Goal: Task Accomplishment & Management: Manage account settings

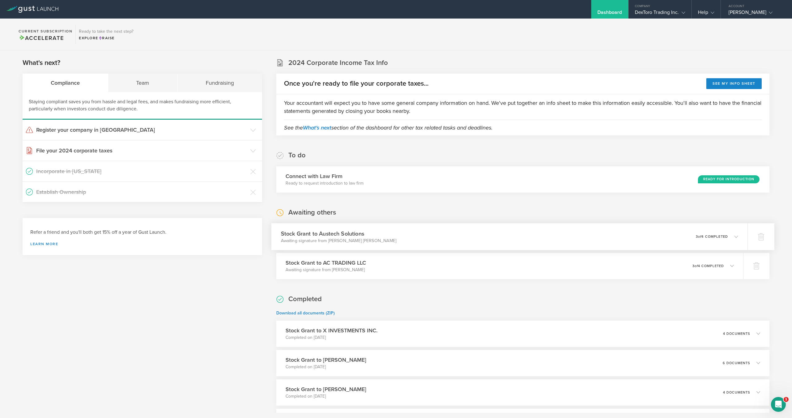
click at [395, 243] on div "Stock Grant to Austech Solutions Awaiting signature from [PERSON_NAME] [PERSON_…" at bounding box center [509, 236] width 476 height 27
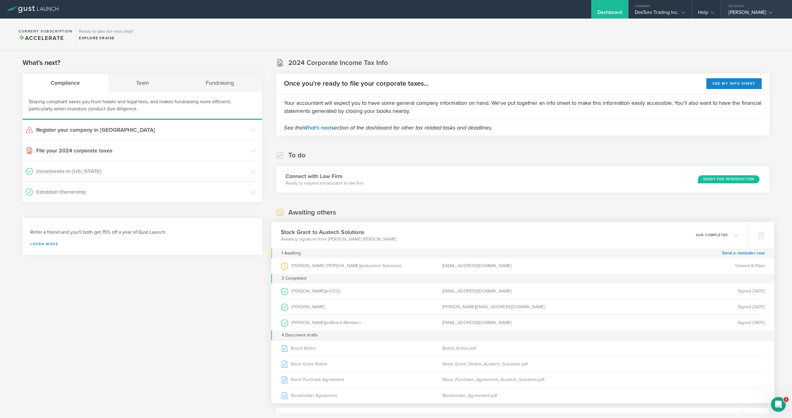
click at [745, 12] on div "[PERSON_NAME]" at bounding box center [755, 13] width 53 height 9
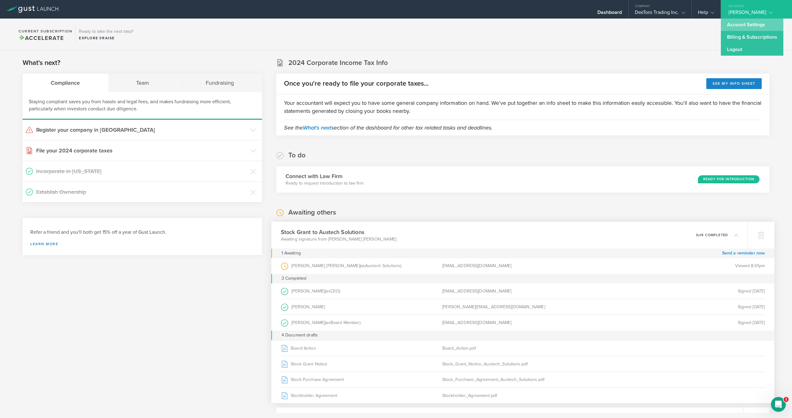
click at [739, 25] on link "Account Settings" at bounding box center [752, 25] width 63 height 12
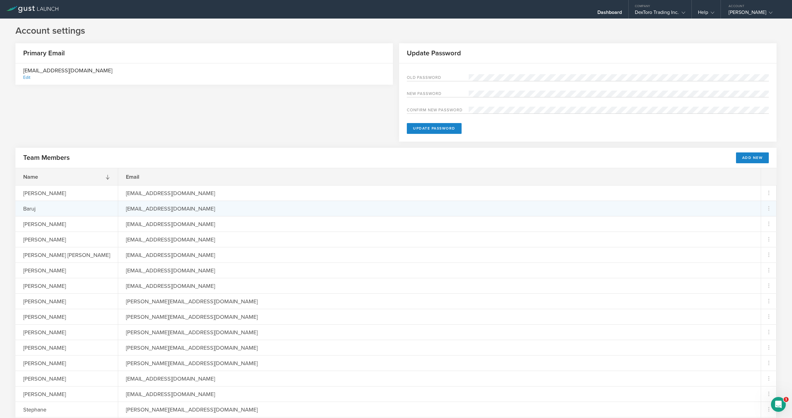
scroll to position [38, 0]
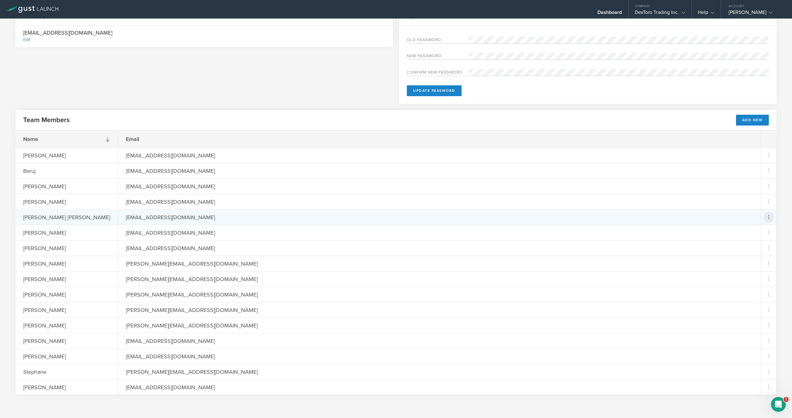
click at [767, 215] on icon at bounding box center [768, 217] width 7 height 7
click at [744, 233] on div "Resend Invite" at bounding box center [747, 233] width 51 height 7
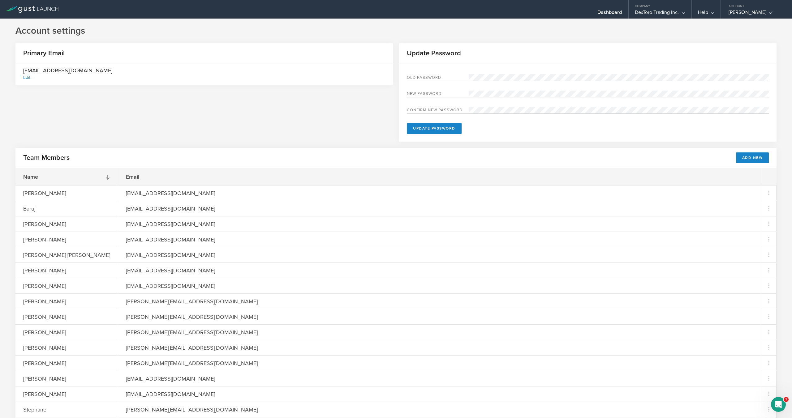
scroll to position [38, 0]
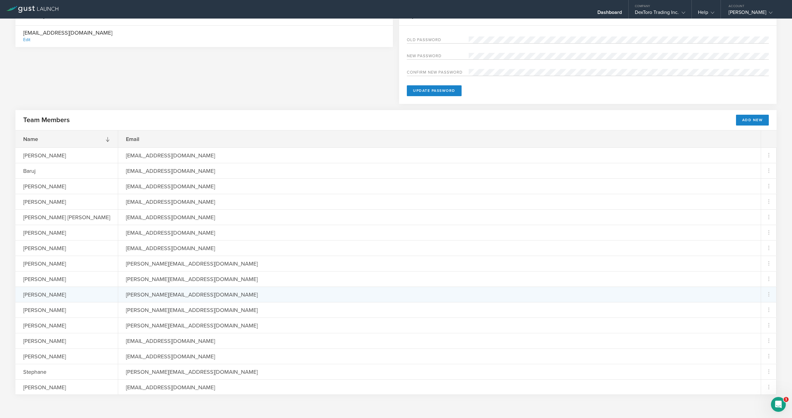
click at [638, 291] on div "[PERSON_NAME][EMAIL_ADDRESS][DOMAIN_NAME]" at bounding box center [439, 294] width 643 height 15
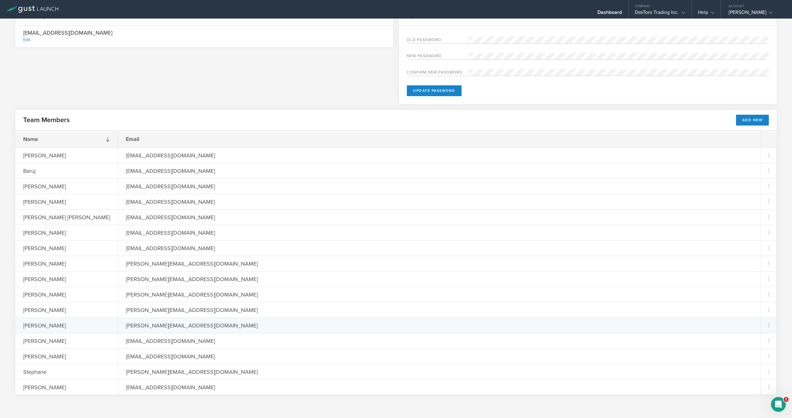
click at [642, 325] on div "[PERSON_NAME][EMAIL_ADDRESS][DOMAIN_NAME]" at bounding box center [439, 325] width 643 height 15
click at [768, 325] on icon at bounding box center [768, 325] width 7 height 7
click at [739, 354] on div "Remove Team Member" at bounding box center [747, 353] width 51 height 7
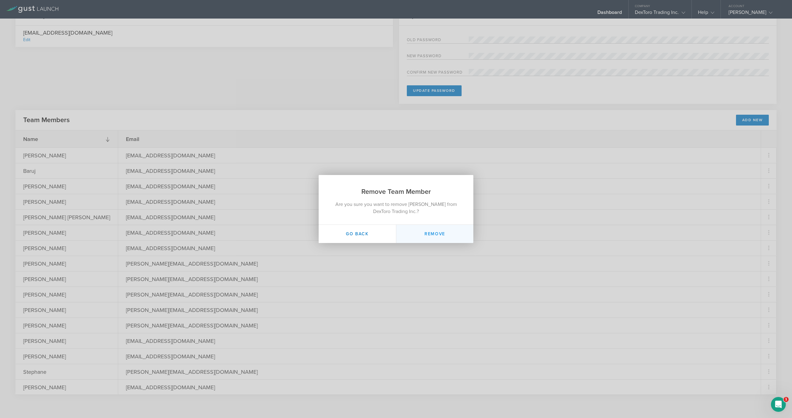
click at [447, 237] on button "Remove" at bounding box center [434, 234] width 77 height 18
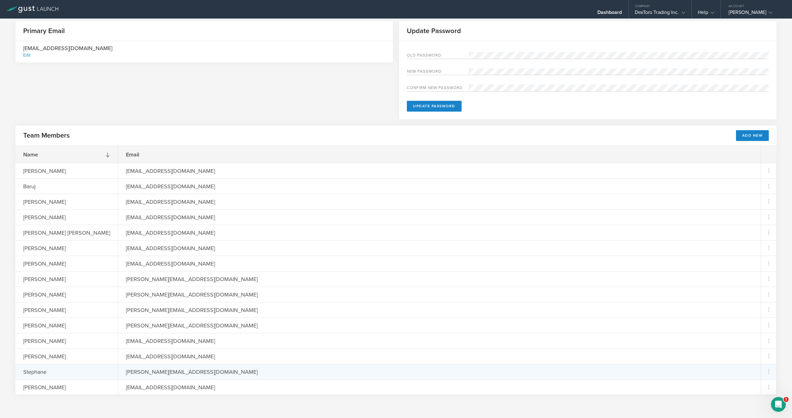
click at [296, 378] on div "[PERSON_NAME][EMAIL_ADDRESS][DOMAIN_NAME]" at bounding box center [439, 371] width 643 height 15
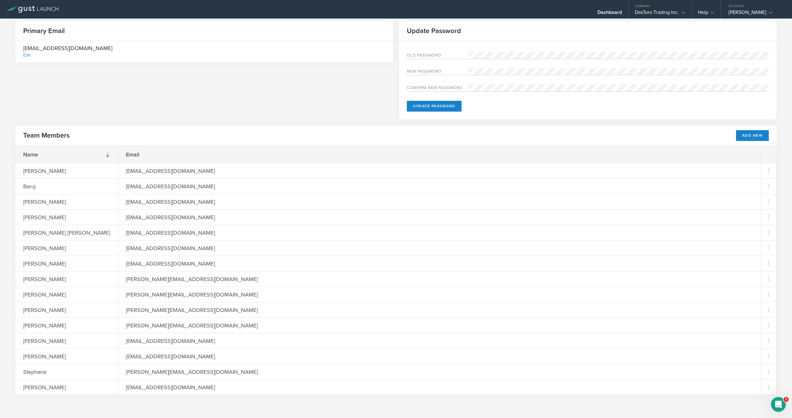
scroll to position [0, 0]
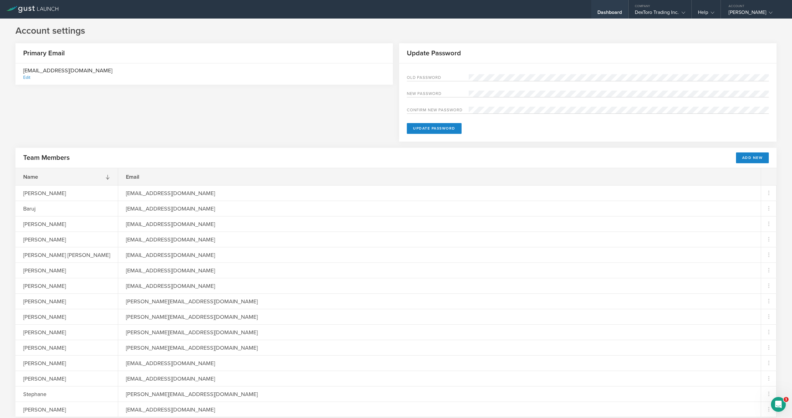
drag, startPoint x: 599, startPoint y: 27, endPoint x: 602, endPoint y: 17, distance: 10.3
click at [599, 26] on h1 "Account settings" at bounding box center [395, 31] width 761 height 12
click at [604, 13] on div "Dashboard" at bounding box center [610, 13] width 25 height 9
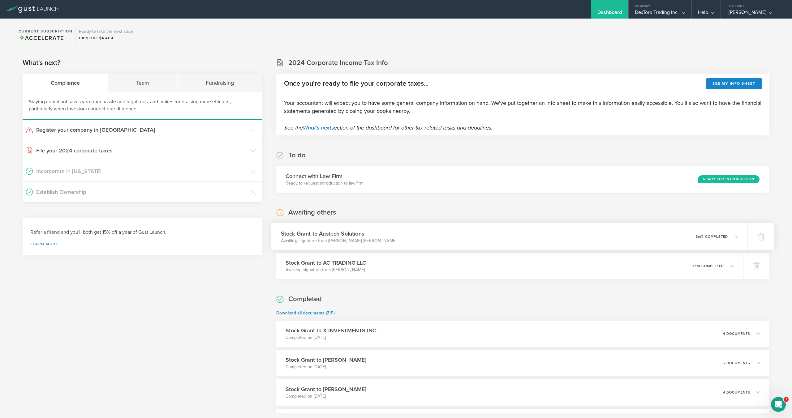
click at [434, 227] on div "Stock Grant to Austech Solutions Awaiting signature from [PERSON_NAME] [PERSON_…" at bounding box center [509, 236] width 476 height 27
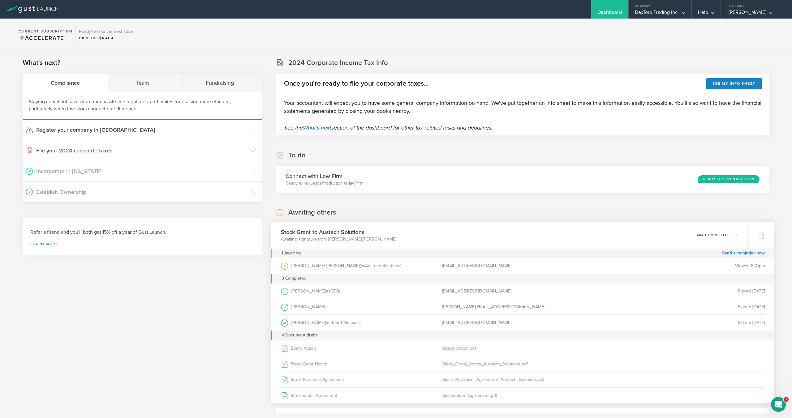
click at [434, 226] on div "Stock Grant to Austech Solutions Awaiting signature from [PERSON_NAME] [PERSON_…" at bounding box center [509, 235] width 476 height 27
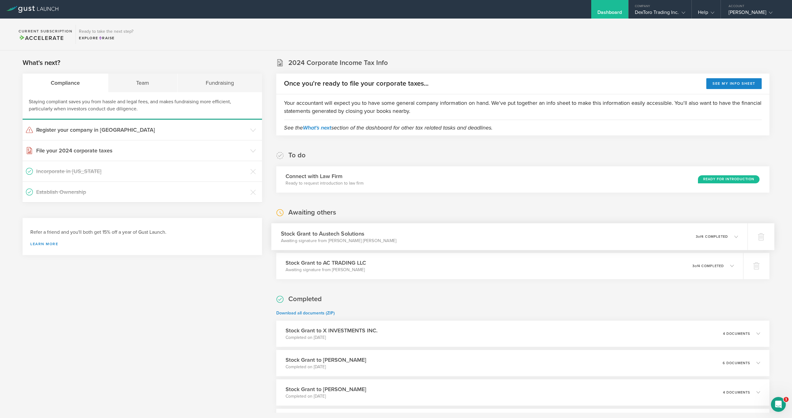
click at [434, 226] on div "Stock Grant to Austech Solutions Awaiting signature from [PERSON_NAME] [PERSON_…" at bounding box center [509, 236] width 476 height 27
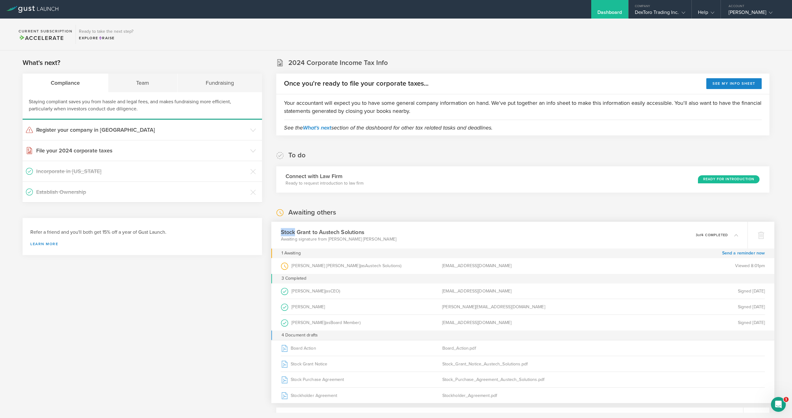
click at [434, 226] on div "Stock Grant to Austech Solutions Awaiting signature from [PERSON_NAME] [PERSON_…" at bounding box center [509, 235] width 476 height 27
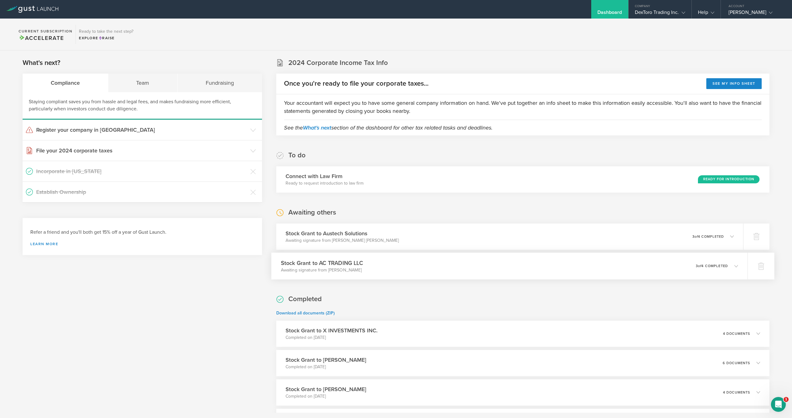
click at [421, 256] on div "Stock Grant to AC TRADING LLC Awaiting signature from Amir Chaluts 0 undelivera…" at bounding box center [509, 266] width 476 height 27
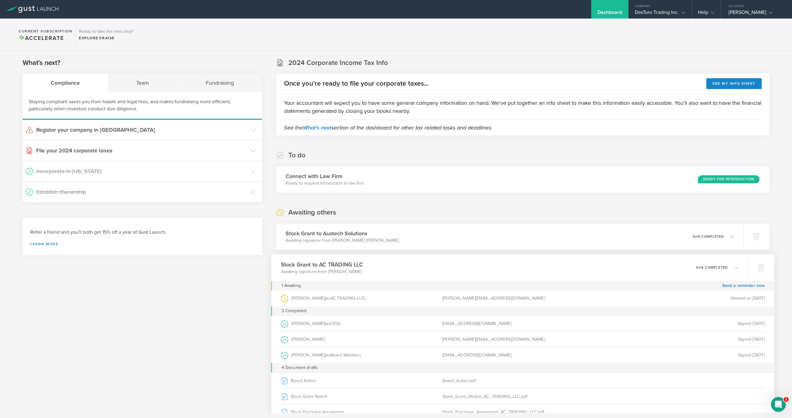
click at [419, 259] on div "Stock Grant to AC TRADING LLC Awaiting signature from Amir Chaluts 0 undelivera…" at bounding box center [509, 267] width 476 height 27
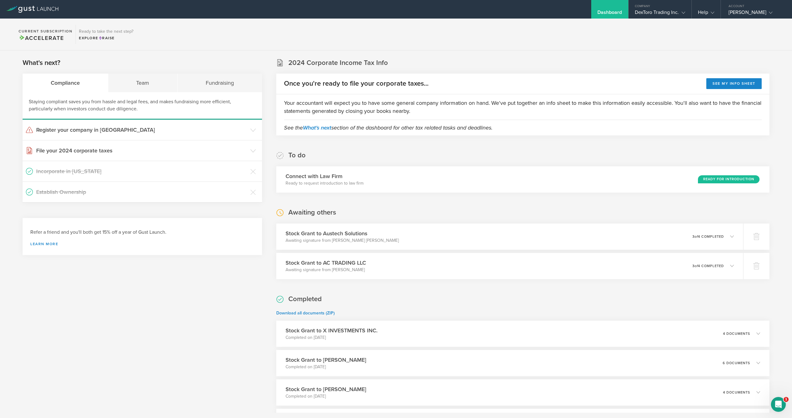
click at [467, 65] on section "2024 Corporate Income Tax Info Once you're ready to file your corporate taxes..…" at bounding box center [522, 96] width 493 height 77
click at [641, 12] on div "DexToro Trading Inc." at bounding box center [660, 13] width 50 height 9
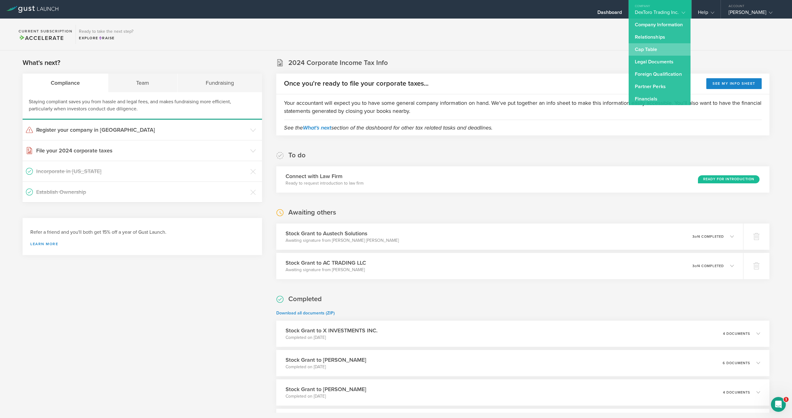
click at [640, 53] on link "Cap Table" at bounding box center [660, 49] width 62 height 12
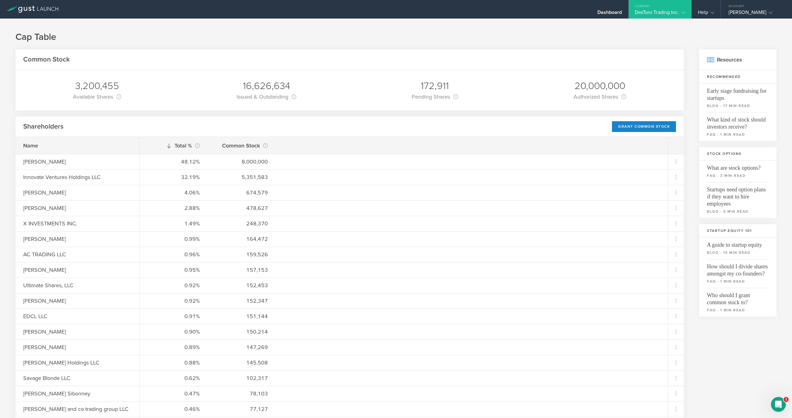
click at [549, 38] on h1 "Cap Table" at bounding box center [395, 37] width 761 height 12
click at [738, 12] on div "[PERSON_NAME]" at bounding box center [755, 13] width 53 height 9
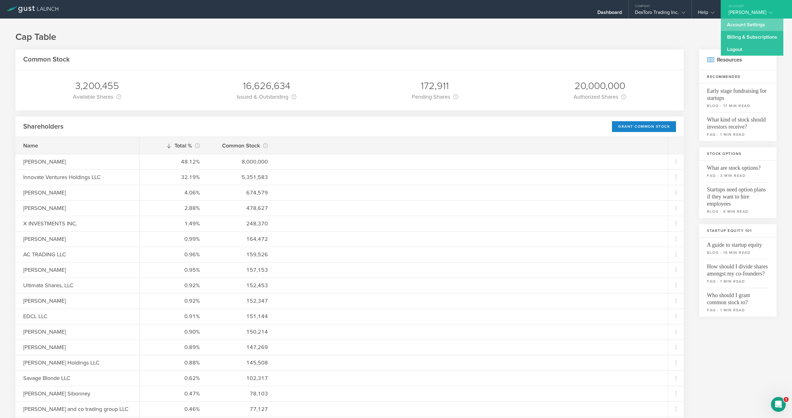
click at [739, 23] on link "Account Settings" at bounding box center [752, 25] width 63 height 12
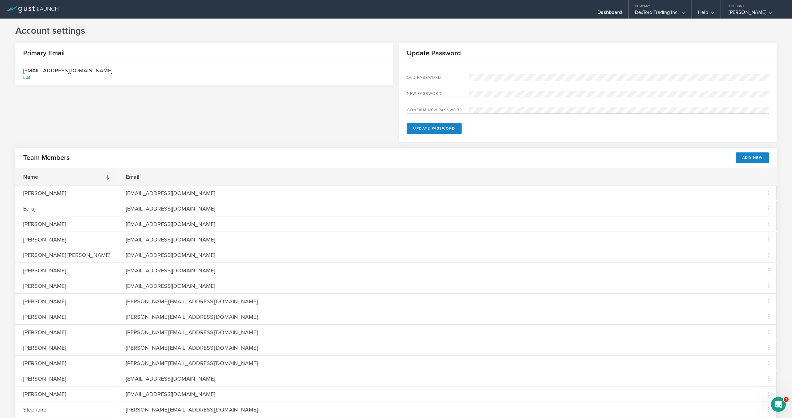
click at [228, 92] on div "Primary Email nick@dextoro.com Edit Update Password Old Password New password C…" at bounding box center [395, 95] width 761 height 105
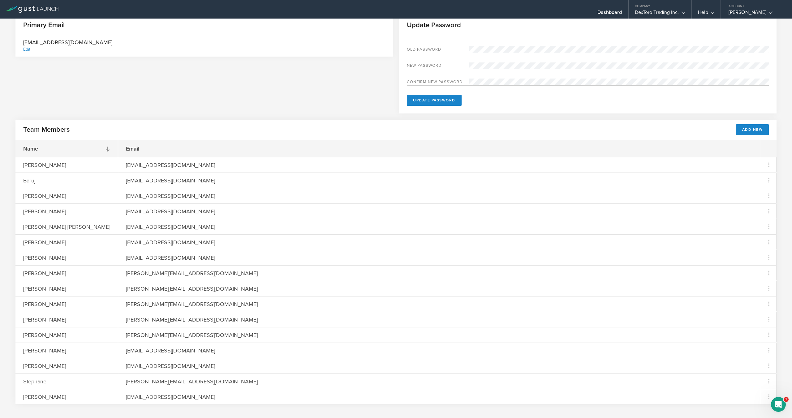
scroll to position [38, 0]
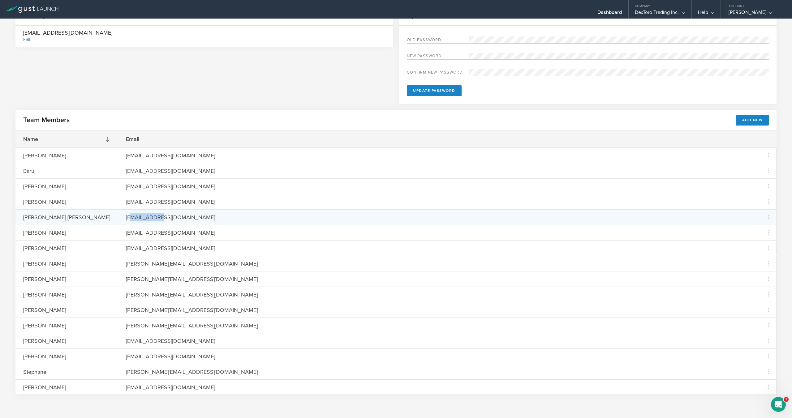
drag, startPoint x: 106, startPoint y: 218, endPoint x: 134, endPoint y: 216, distance: 27.6
click at [134, 216] on div "coreyj1945@gmail.com" at bounding box center [170, 217] width 105 height 15
click at [133, 216] on div "coreyj1945@gmail.com" at bounding box center [170, 217] width 105 height 15
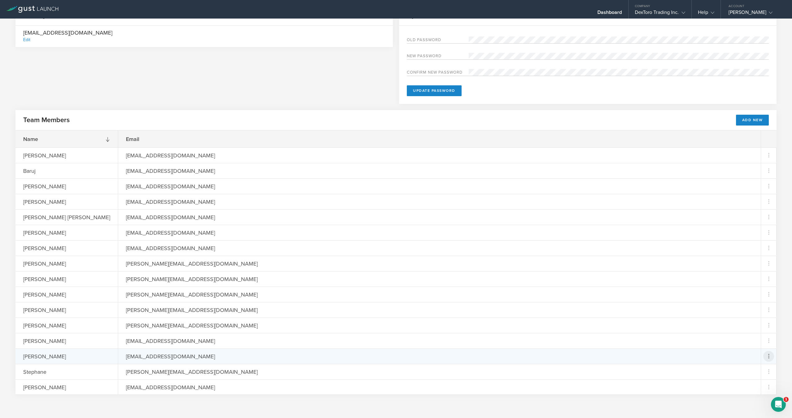
click at [771, 355] on icon at bounding box center [768, 356] width 7 height 7
click at [752, 387] on div "Remove Team Member" at bounding box center [747, 384] width 51 height 7
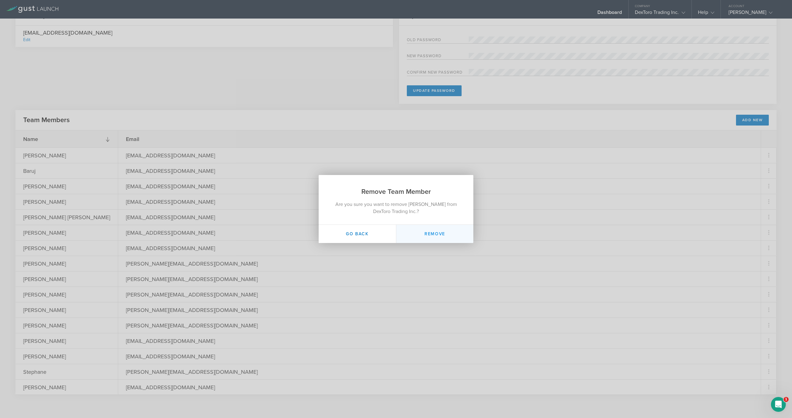
click at [433, 240] on button "Remove" at bounding box center [434, 234] width 77 height 18
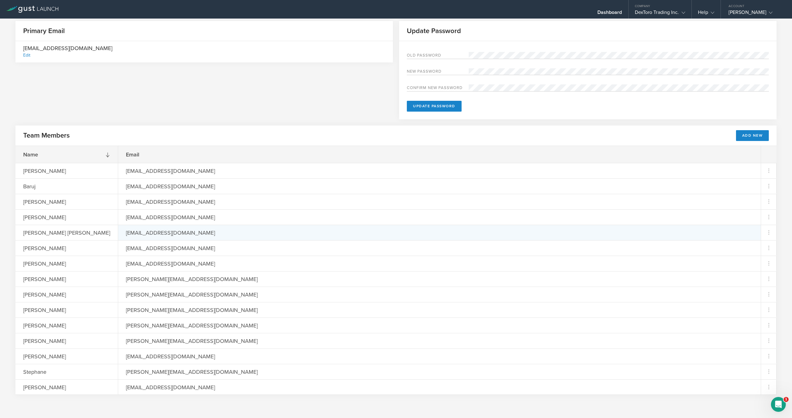
scroll to position [22, 0]
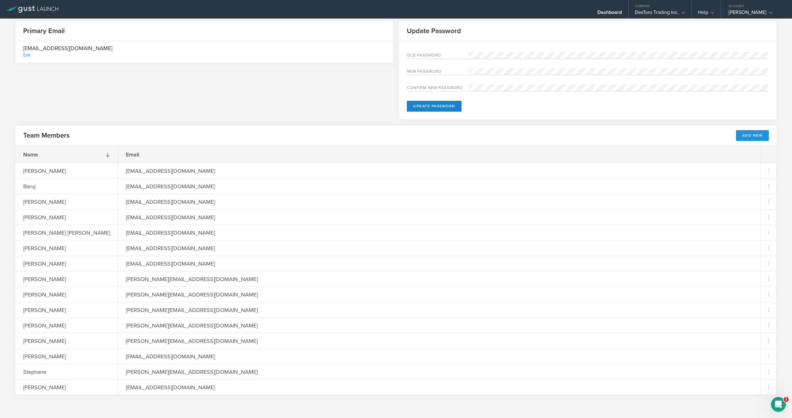
click at [752, 136] on button "Add New" at bounding box center [752, 135] width 33 height 11
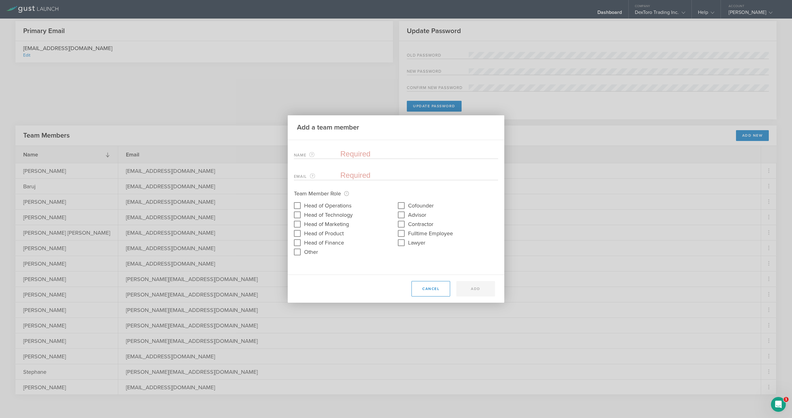
click at [371, 153] on input "text" at bounding box center [419, 153] width 158 height 9
type input "[PERSON_NAME]"
click at [366, 175] on input "email" at bounding box center [417, 175] width 155 height 9
click at [391, 174] on input "email" at bounding box center [417, 175] width 155 height 9
type input "nechanickycapital@gmail.com"
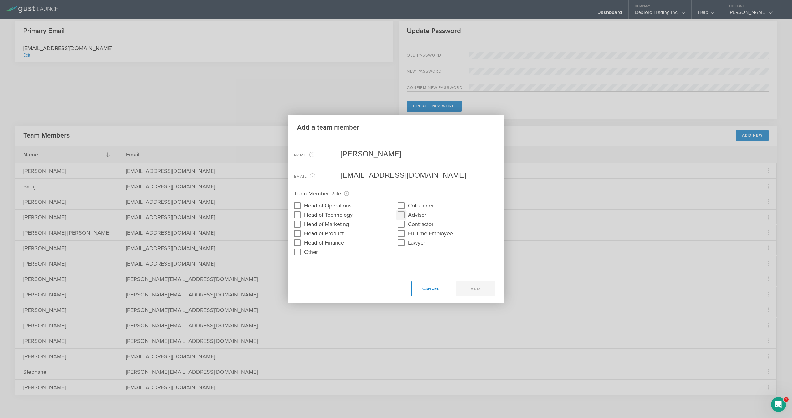
click at [402, 215] on input "Advisor" at bounding box center [401, 215] width 10 height 10
checkbox input "true"
click at [469, 293] on button "Add" at bounding box center [476, 288] width 39 height 15
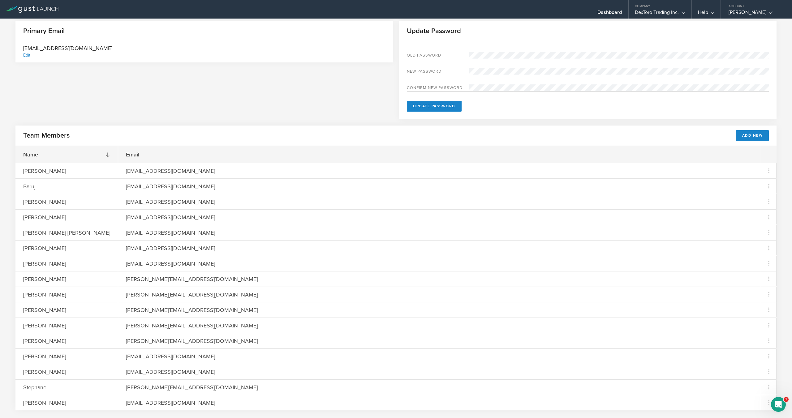
scroll to position [0, 0]
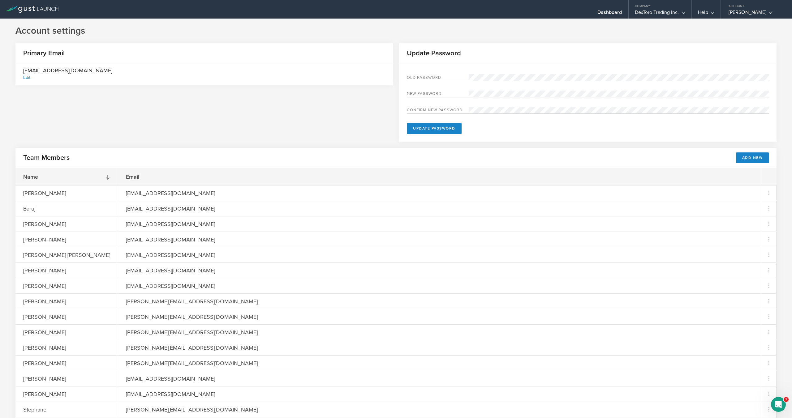
click at [172, 76] on div "nick@dextoro.com Edit" at bounding box center [204, 73] width 378 height 21
click at [609, 14] on div "Dashboard" at bounding box center [610, 13] width 25 height 9
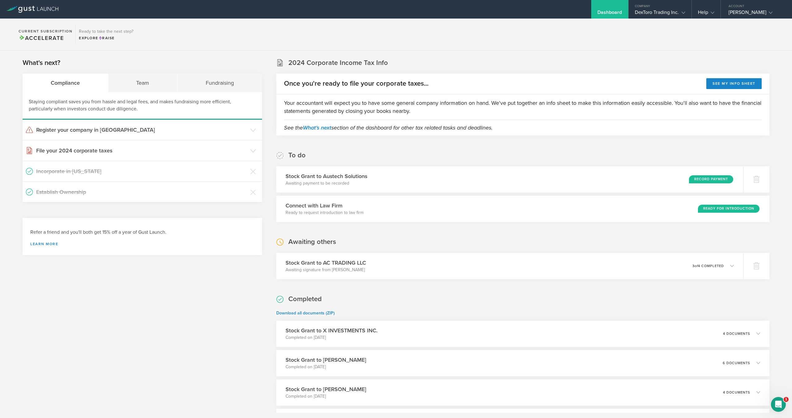
click at [425, 180] on div "Stock Grant to Austech Solutions Awaiting payment to be recorded Record Payment" at bounding box center [509, 179] width 476 height 27
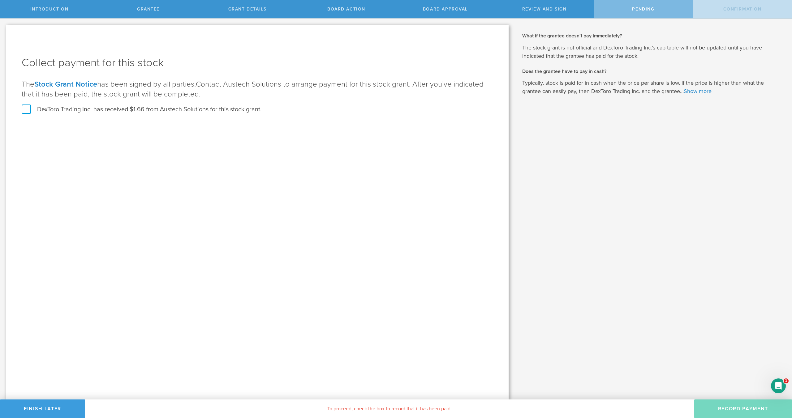
click at [582, 123] on div "Why is spousal consent required for a stock grant? In the case of a marital eve…" at bounding box center [653, 209] width 277 height 381
drag, startPoint x: 573, startPoint y: 81, endPoint x: 566, endPoint y: 36, distance: 45.7
click at [566, 36] on div "Why is spousal consent required for a stock grant? In the case of a marital eve…" at bounding box center [653, 209] width 277 height 381
click at [566, 36] on h2 "What if the grantee doesn’t pay immediately?" at bounding box center [652, 35] width 261 height 7
click at [25, 109] on label "DexToro Trading Inc. has received $1.66 from Austech Solutions for this stock g…" at bounding box center [142, 110] width 240 height 8
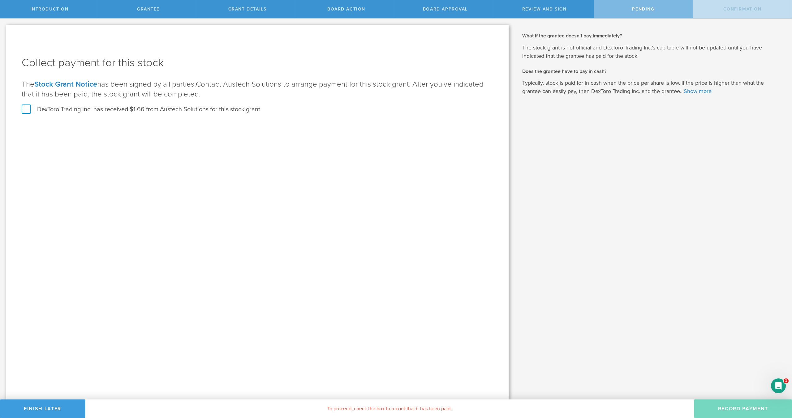
click at [0, 0] on input "DexToro Trading Inc. has received $1.66 from Austech Solutions for this stock g…" at bounding box center [0, 0] width 0 height 0
click at [741, 409] on button "Record Payment" at bounding box center [744, 409] width 98 height 19
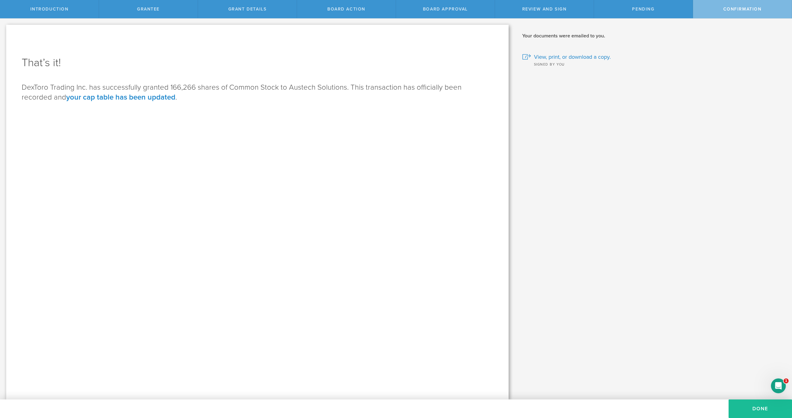
click at [704, 84] on div "Why is spousal consent required for a stock grant? In the case of a marital eve…" at bounding box center [653, 209] width 277 height 381
click at [739, 413] on button "Done" at bounding box center [760, 409] width 63 height 19
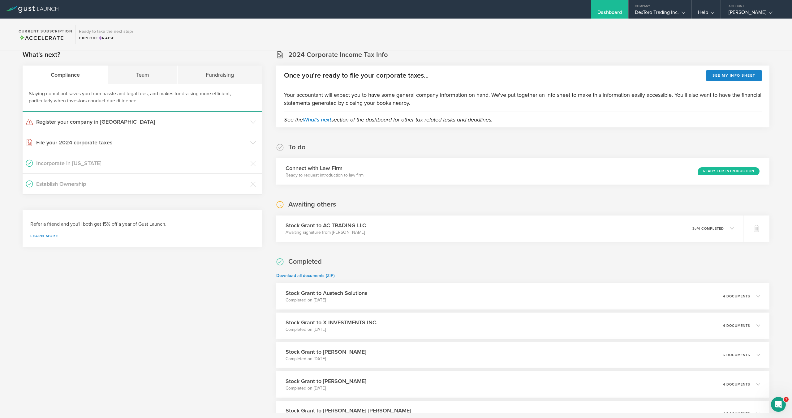
scroll to position [8, 0]
click at [668, 14] on div "DexToro Trading Inc." at bounding box center [660, 13] width 50 height 9
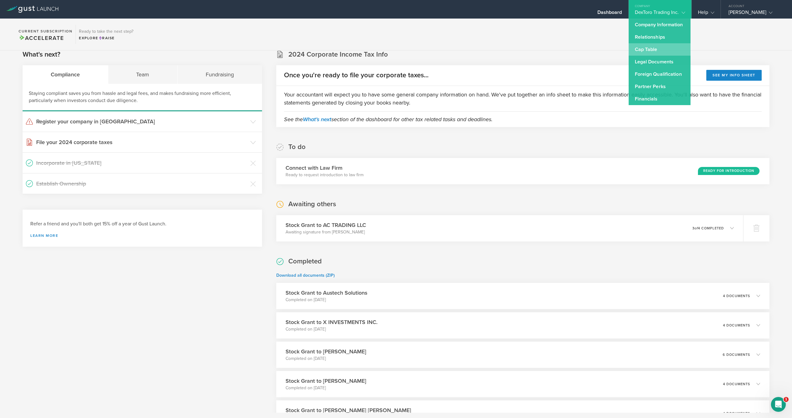
click at [646, 54] on link "Cap Table" at bounding box center [660, 49] width 62 height 12
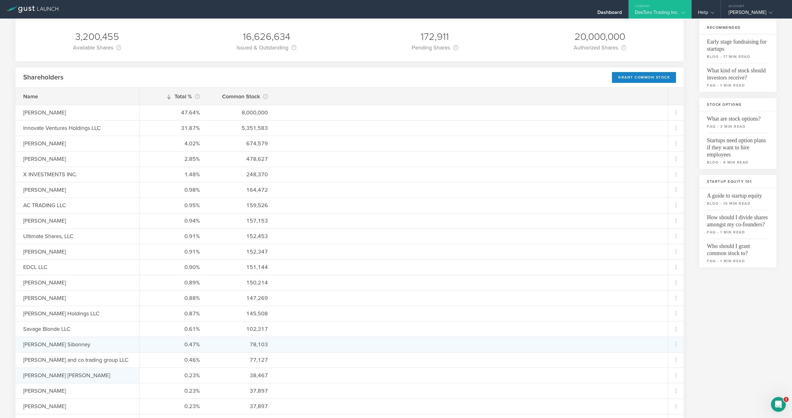
scroll to position [50, 0]
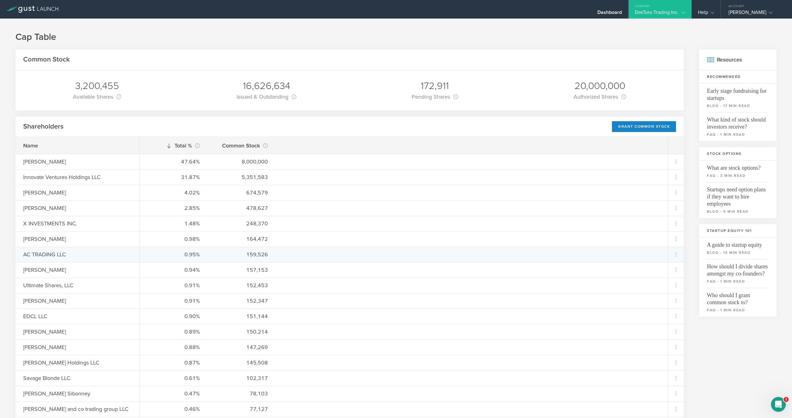
click at [200, 258] on div "0.95% 159,526" at bounding box center [404, 254] width 529 height 15
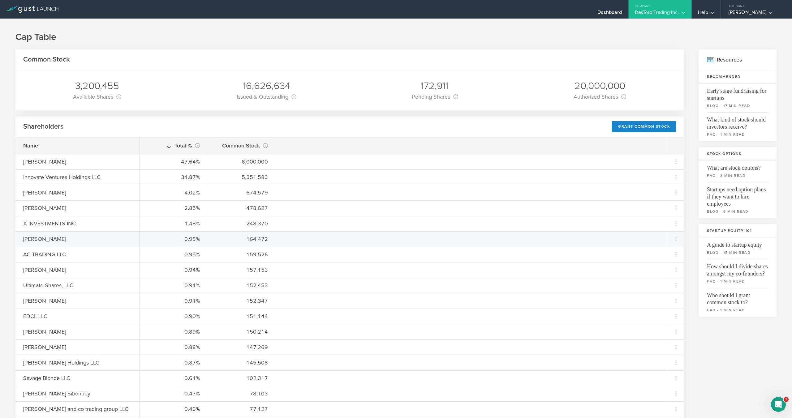
click at [201, 236] on div "0.98% 164,472" at bounding box center [404, 239] width 529 height 15
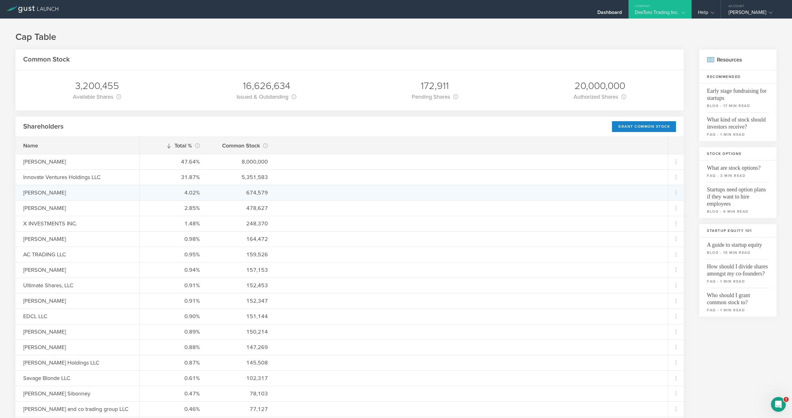
click at [219, 188] on div "4.02% 674,579" at bounding box center [404, 192] width 529 height 15
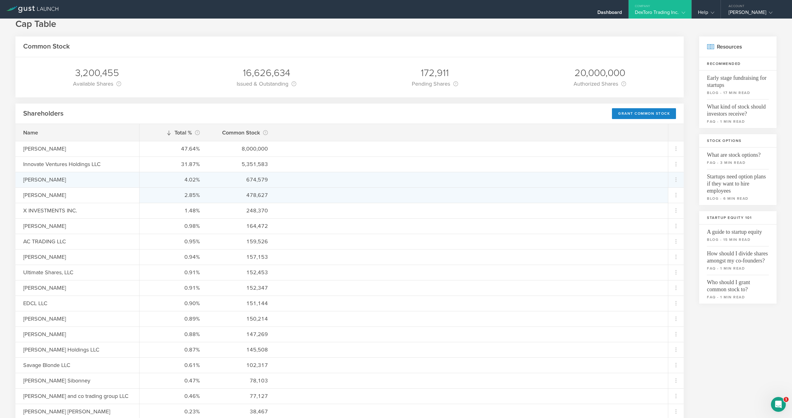
scroll to position [18, 0]
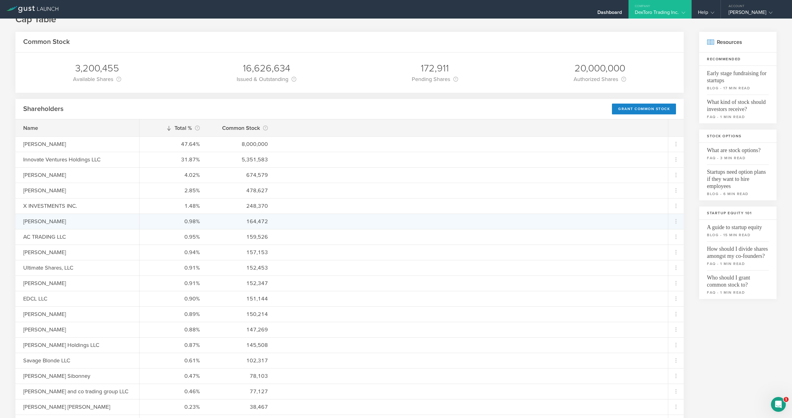
click at [162, 223] on div "0.98%" at bounding box center [173, 222] width 53 height 8
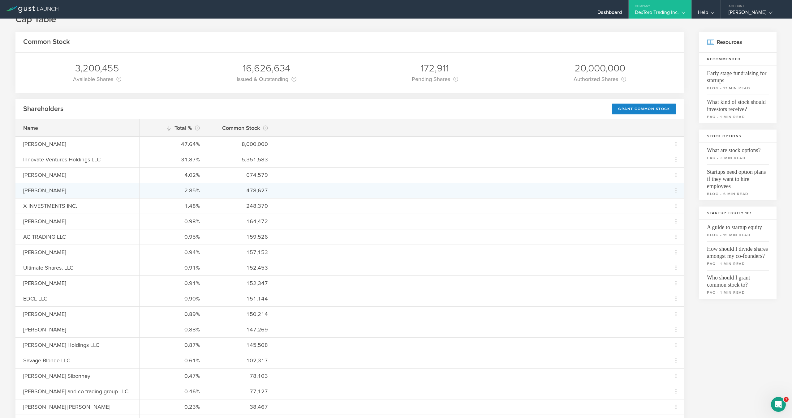
click at [125, 197] on div "[PERSON_NAME]" at bounding box center [77, 190] width 124 height 15
click at [126, 196] on div "[PERSON_NAME]" at bounding box center [77, 190] width 124 height 15
click at [125, 196] on div "[PERSON_NAME]" at bounding box center [77, 190] width 124 height 15
click at [97, 192] on div "[PERSON_NAME]" at bounding box center [77, 191] width 108 height 8
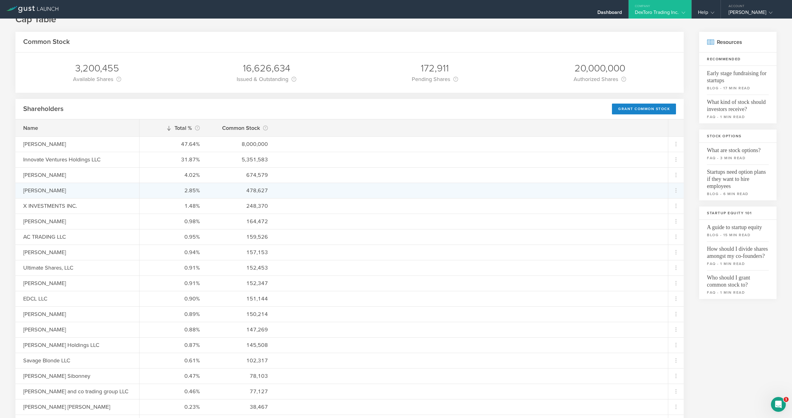
click at [97, 192] on div "[PERSON_NAME]" at bounding box center [77, 191] width 108 height 8
click at [98, 192] on div "[PERSON_NAME]" at bounding box center [77, 191] width 108 height 8
click at [99, 192] on div "[PERSON_NAME]" at bounding box center [77, 191] width 108 height 8
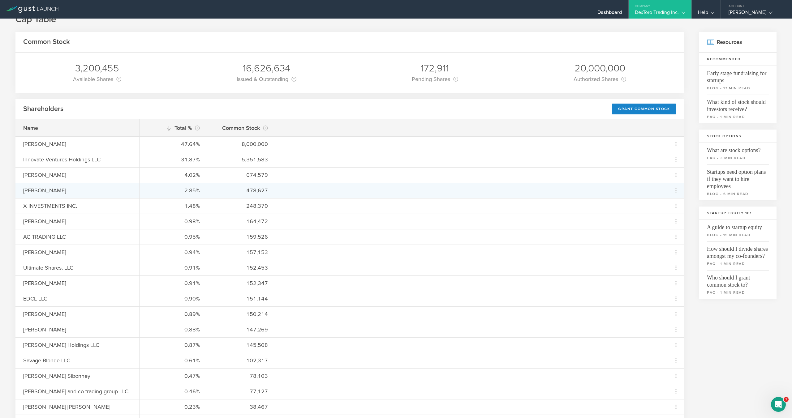
click at [92, 192] on div "[PERSON_NAME]" at bounding box center [77, 191] width 108 height 8
drag, startPoint x: 92, startPoint y: 192, endPoint x: 115, endPoint y: 216, distance: 33.3
click at [92, 193] on div "[PERSON_NAME]" at bounding box center [77, 191] width 108 height 8
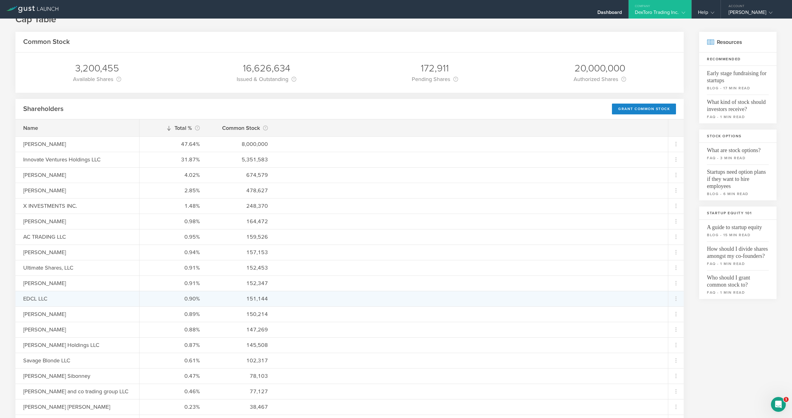
click at [180, 293] on div "0.90% 151,144" at bounding box center [404, 298] width 529 height 15
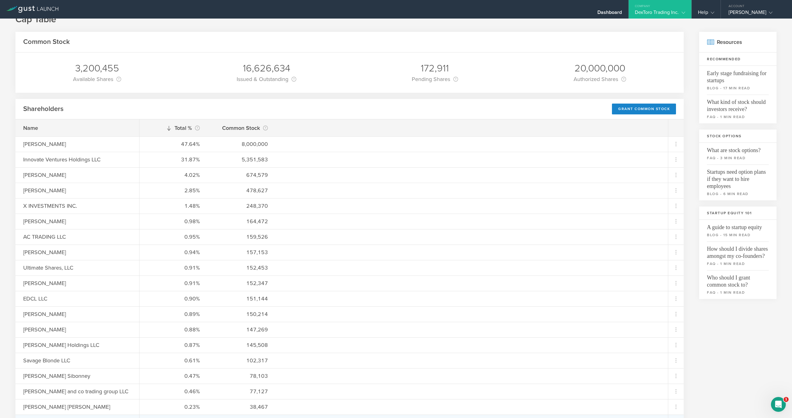
scroll to position [16, 0]
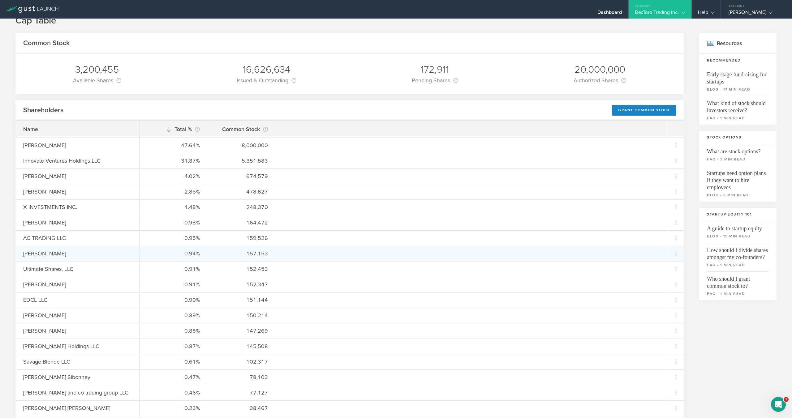
click at [272, 253] on div "0.94% 157,153" at bounding box center [404, 253] width 529 height 15
click at [271, 253] on div "0.94% 157,153" at bounding box center [404, 253] width 529 height 15
click at [270, 253] on div "0.94% 157,153" at bounding box center [404, 253] width 529 height 15
click at [278, 254] on div "0.94% 157,153" at bounding box center [404, 253] width 529 height 15
click at [277, 254] on div "0.94% 157,153" at bounding box center [404, 253] width 529 height 15
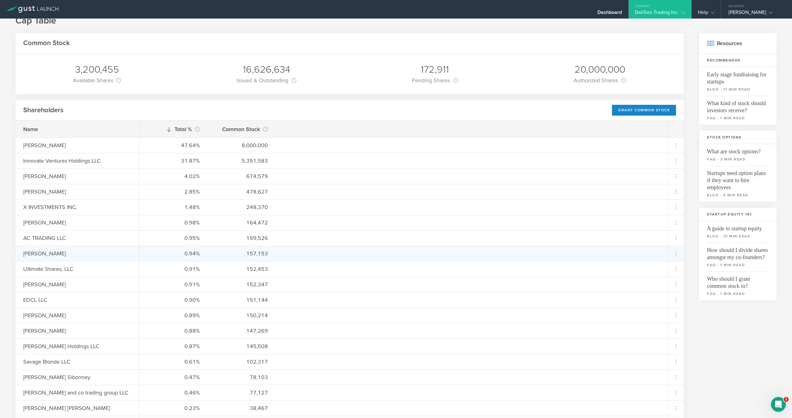
click at [277, 254] on div "0.94% 157,153" at bounding box center [404, 253] width 529 height 15
click at [274, 254] on div "0.94% 157,153" at bounding box center [404, 253] width 529 height 15
click at [273, 254] on div "0.94% 157,153" at bounding box center [404, 253] width 529 height 15
click at [275, 254] on div "0.94% 157,153" at bounding box center [404, 253] width 529 height 15
click at [274, 254] on div "0.94% 157,153" at bounding box center [404, 253] width 529 height 15
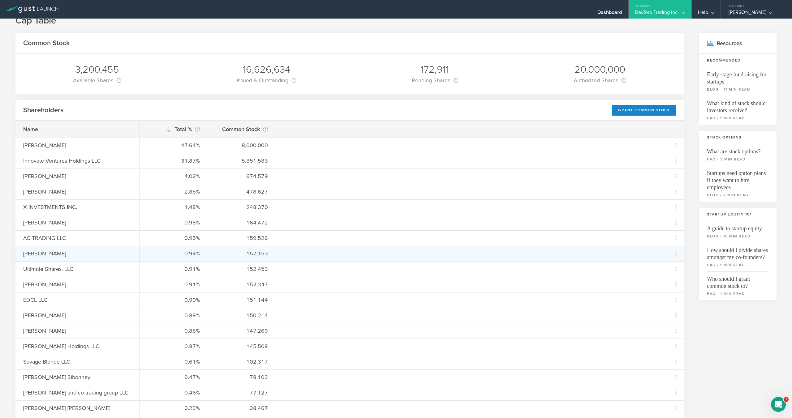
click at [274, 254] on div "0.94% 157,153" at bounding box center [404, 253] width 529 height 15
click at [273, 253] on div "0.94% 157,153" at bounding box center [404, 253] width 529 height 15
drag, startPoint x: 272, startPoint y: 254, endPoint x: 325, endPoint y: 418, distance: 172.7
click at [272, 254] on div "0.94% 157,153" at bounding box center [404, 253] width 529 height 15
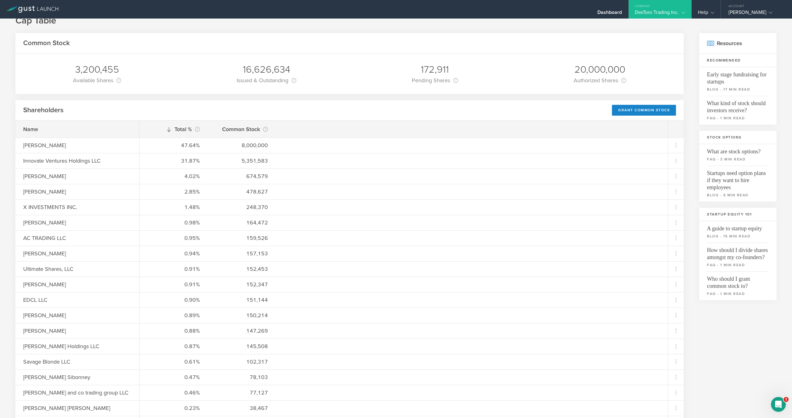
click at [381, 22] on h1 "Cap Table" at bounding box center [395, 21] width 761 height 12
click at [379, 125] on div "Total % This is the percentage of each shareholder’s ownership, relative to the…" at bounding box center [404, 129] width 529 height 17
drag, startPoint x: 352, startPoint y: 35, endPoint x: 356, endPoint y: 35, distance: 4.0
click at [353, 35] on div "Common Stock" at bounding box center [349, 43] width 669 height 21
